Goal: Transaction & Acquisition: Purchase product/service

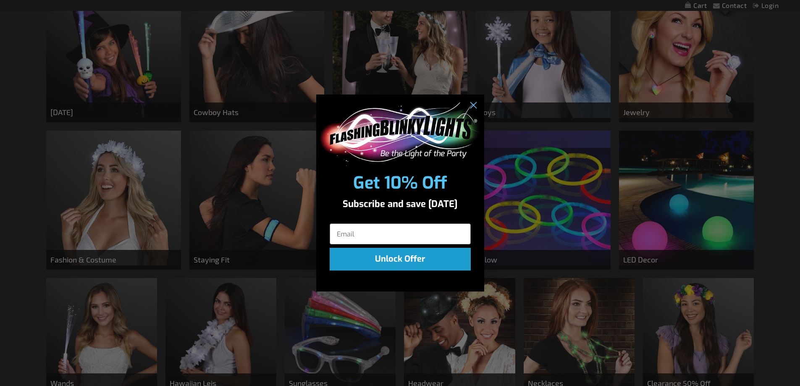
scroll to position [504, 0]
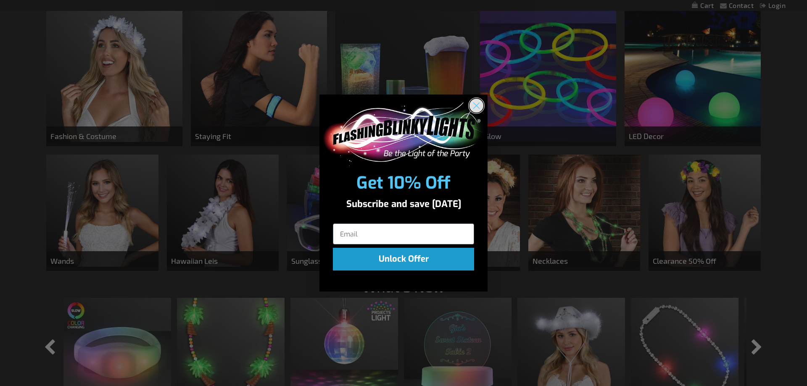
click at [481, 108] on circle "Close dialog" at bounding box center [476, 106] width 14 height 14
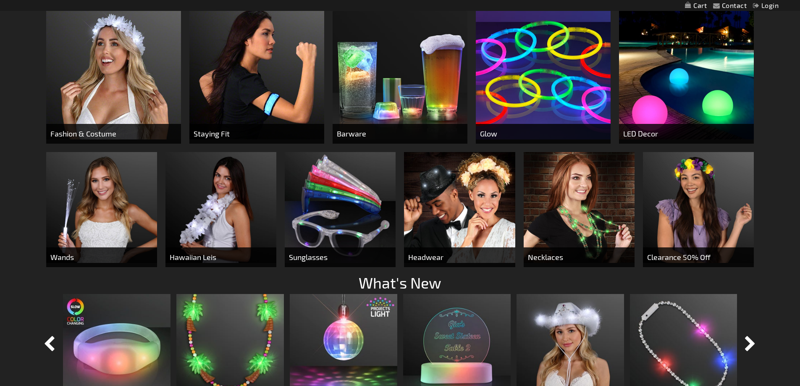
click at [723, 71] on img at bounding box center [686, 72] width 135 height 135
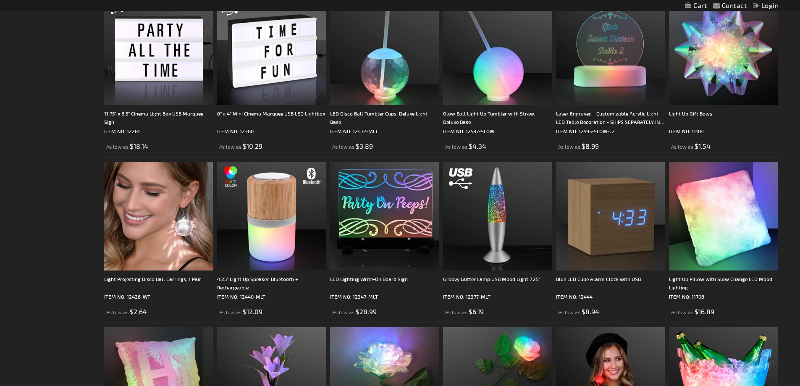
scroll to position [547, 0]
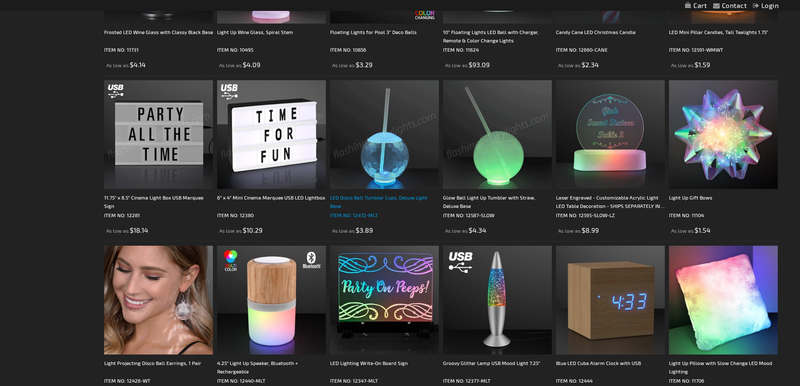
click at [397, 197] on div "LED Disco Ball Tumbler Cups, Deluxe Light Base" at bounding box center [384, 201] width 109 height 17
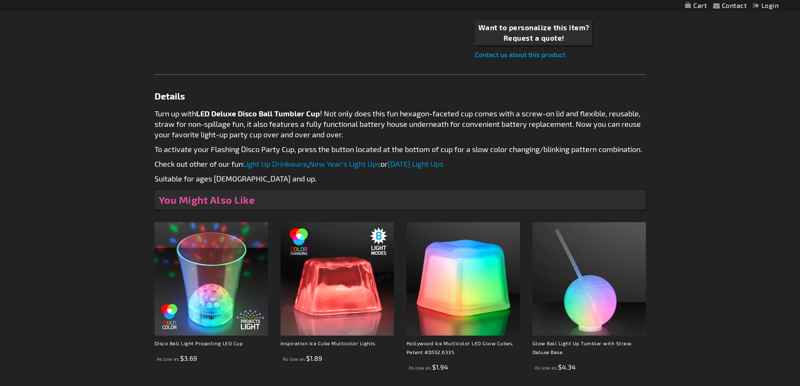
scroll to position [168, 0]
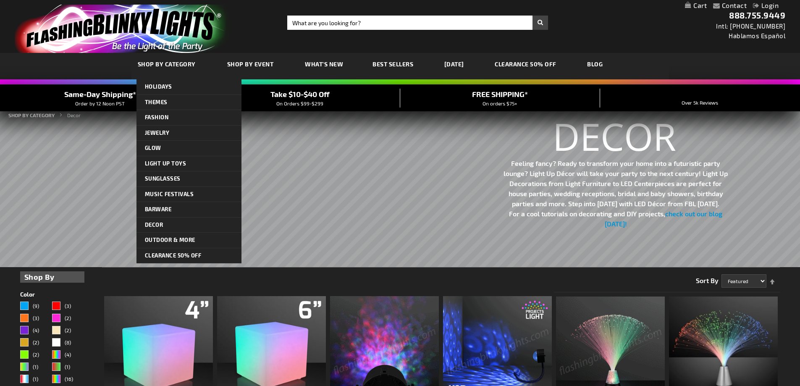
click at [178, 70] on link "SHOP BY CATEGORY" at bounding box center [168, 64] width 73 height 29
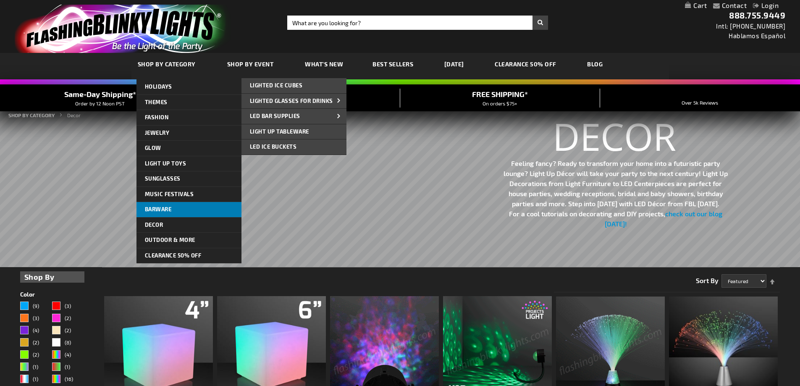
click at [184, 215] on link "Barware" at bounding box center [189, 209] width 105 height 15
